Goal: Navigation & Orientation: Find specific page/section

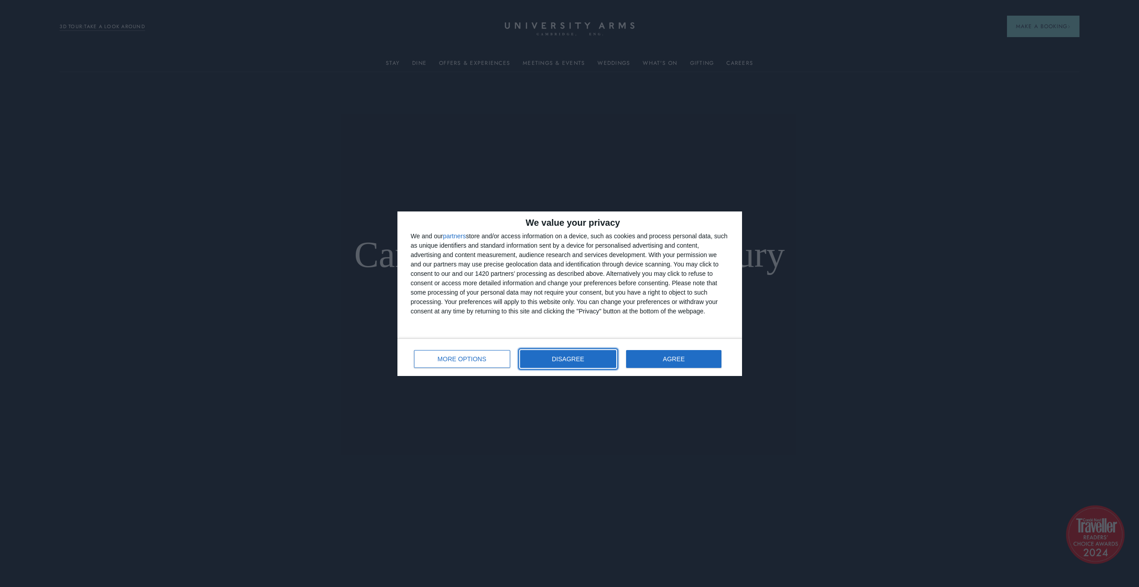
click at [586, 365] on button "DISAGREE" at bounding box center [568, 359] width 96 height 18
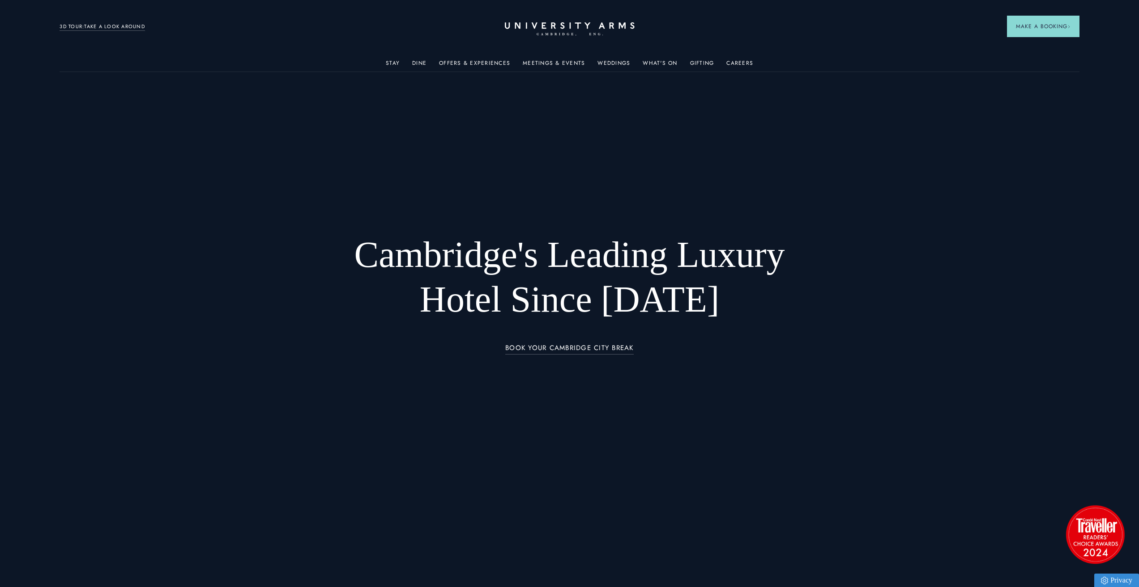
click at [412, 62] on ul "Stay Rooms Suites From £459/night Superior Rooms From £249/night Classic Rooms …" at bounding box center [569, 63] width 1019 height 18
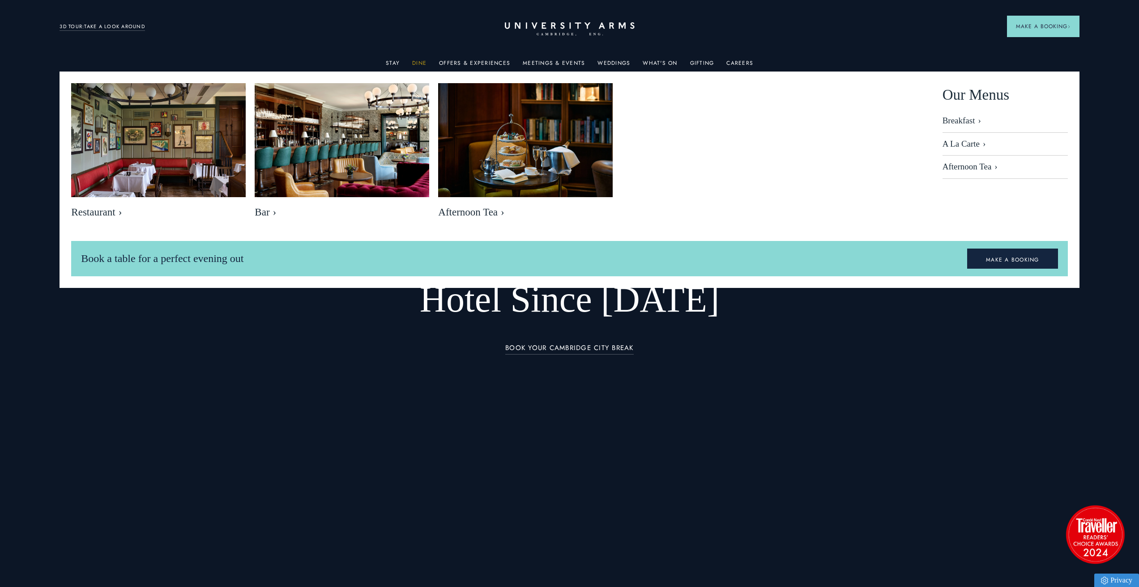
click at [420, 65] on link "Dine" at bounding box center [419, 66] width 14 height 12
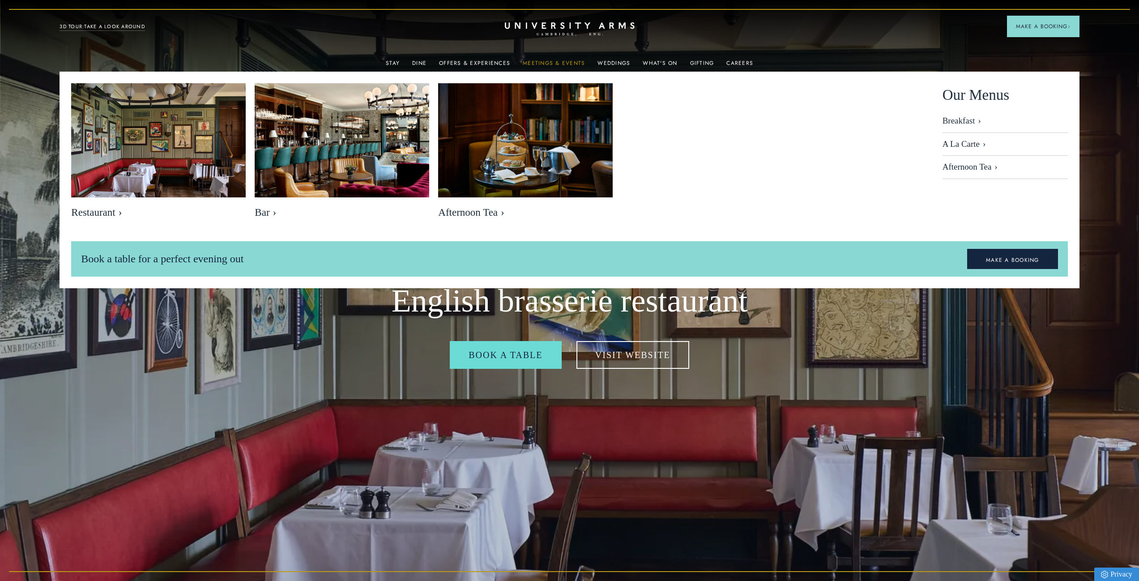
click at [582, 62] on link "Meetings & Events" at bounding box center [554, 66] width 62 height 12
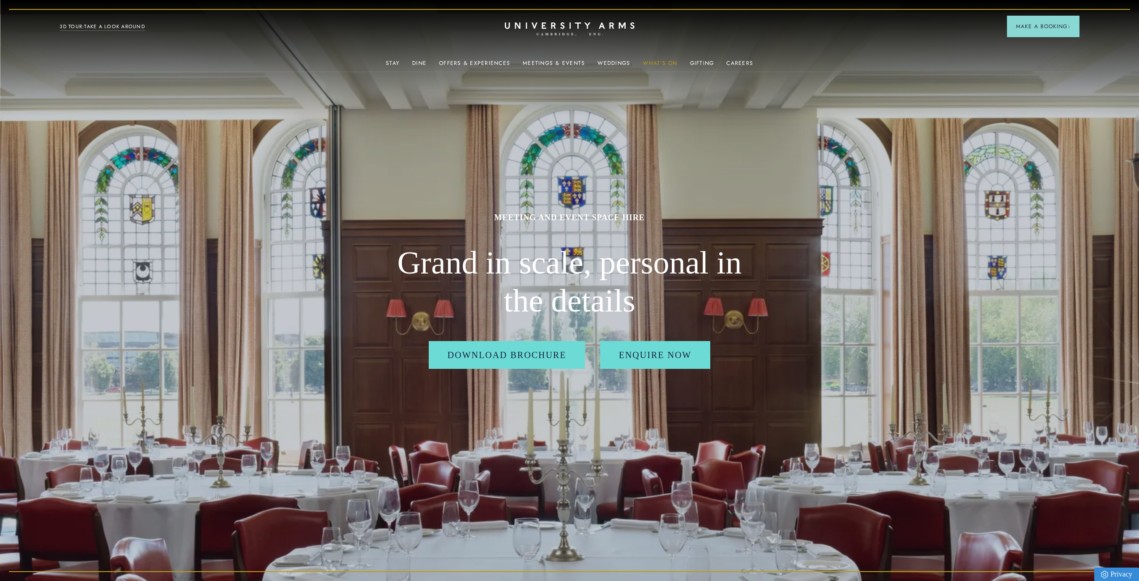
click at [649, 67] on link "What's On" at bounding box center [660, 66] width 34 height 12
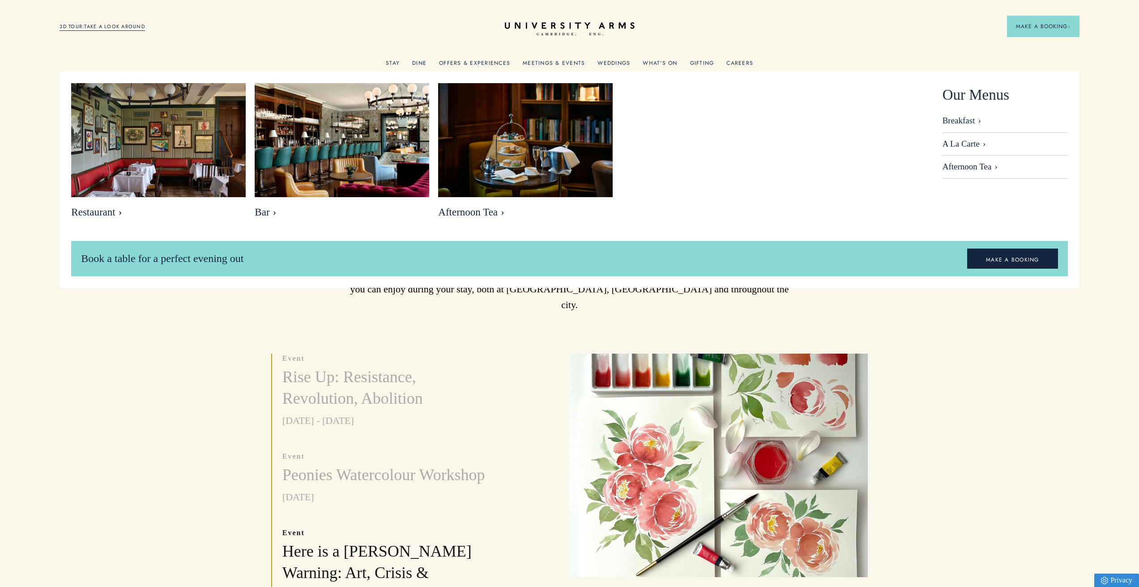
click at [416, 62] on link "Dine" at bounding box center [419, 66] width 14 height 12
